Goal: Information Seeking & Learning: Learn about a topic

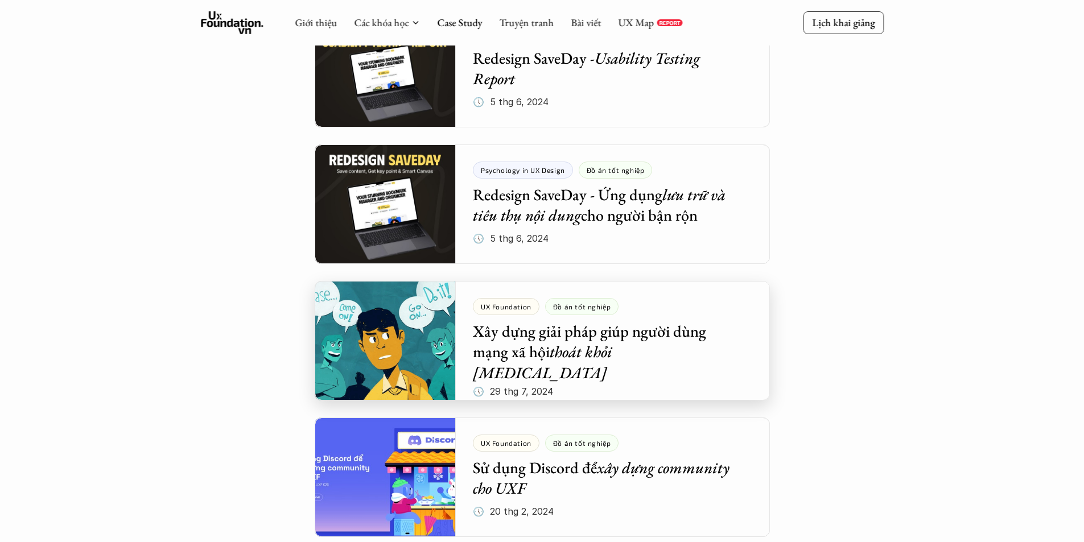
scroll to position [1055, 0]
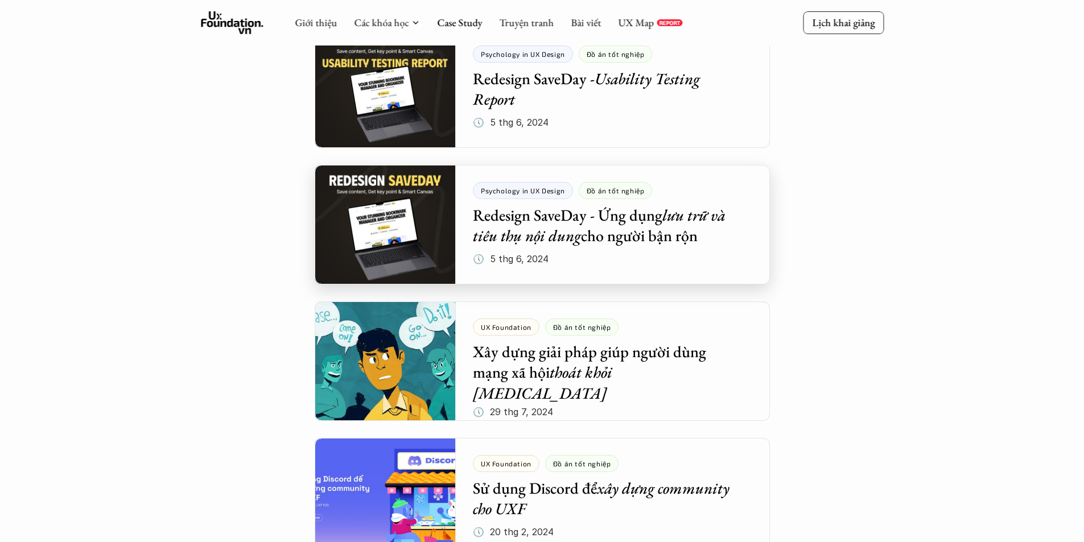
click at [611, 242] on div at bounding box center [542, 225] width 455 height 120
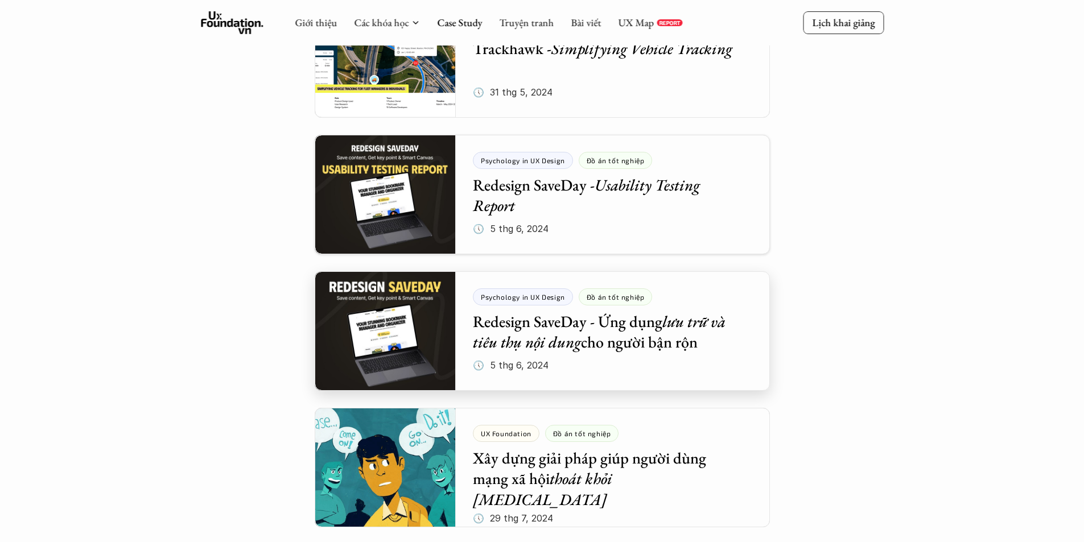
scroll to position [941, 0]
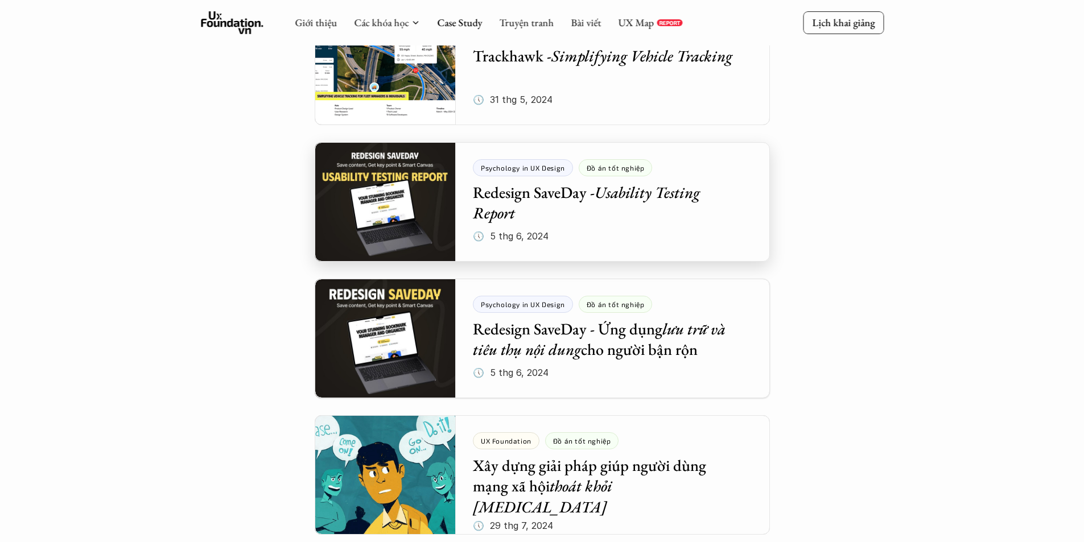
click at [550, 180] on div at bounding box center [542, 202] width 455 height 120
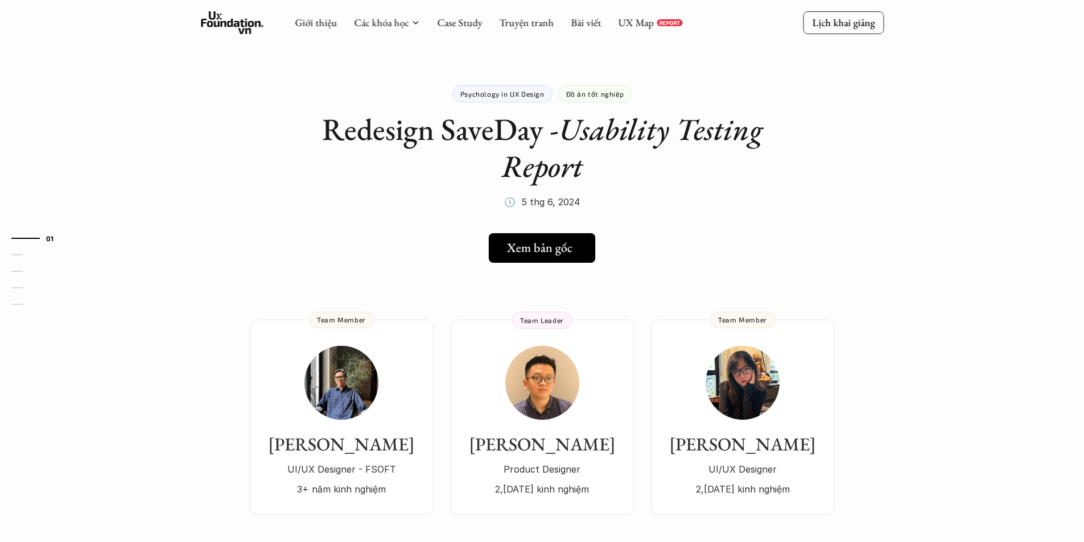
click at [560, 237] on link "Xem bản gốc" at bounding box center [542, 248] width 106 height 30
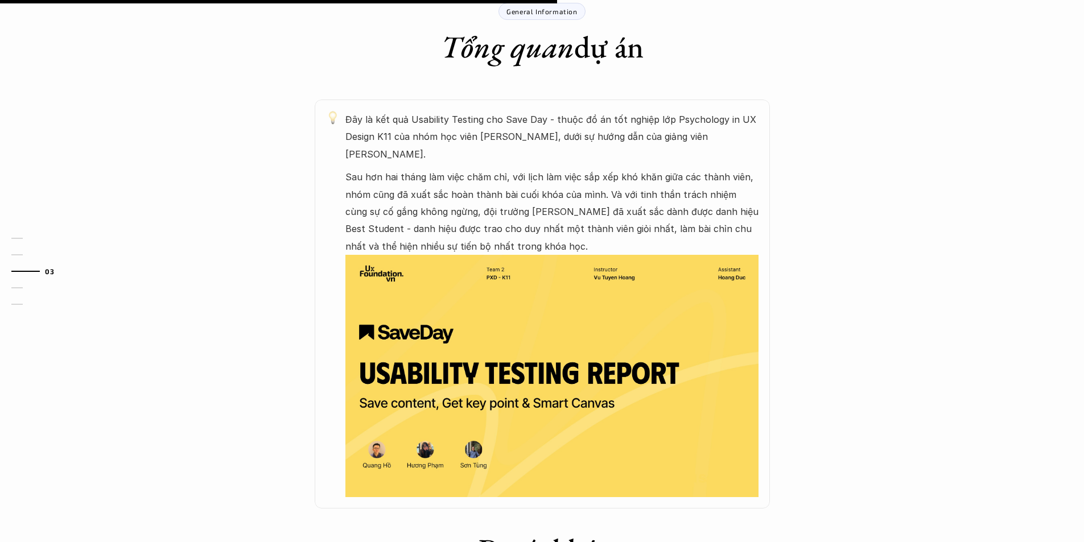
scroll to position [1043, 0]
